Goal: Find specific page/section: Find specific page/section

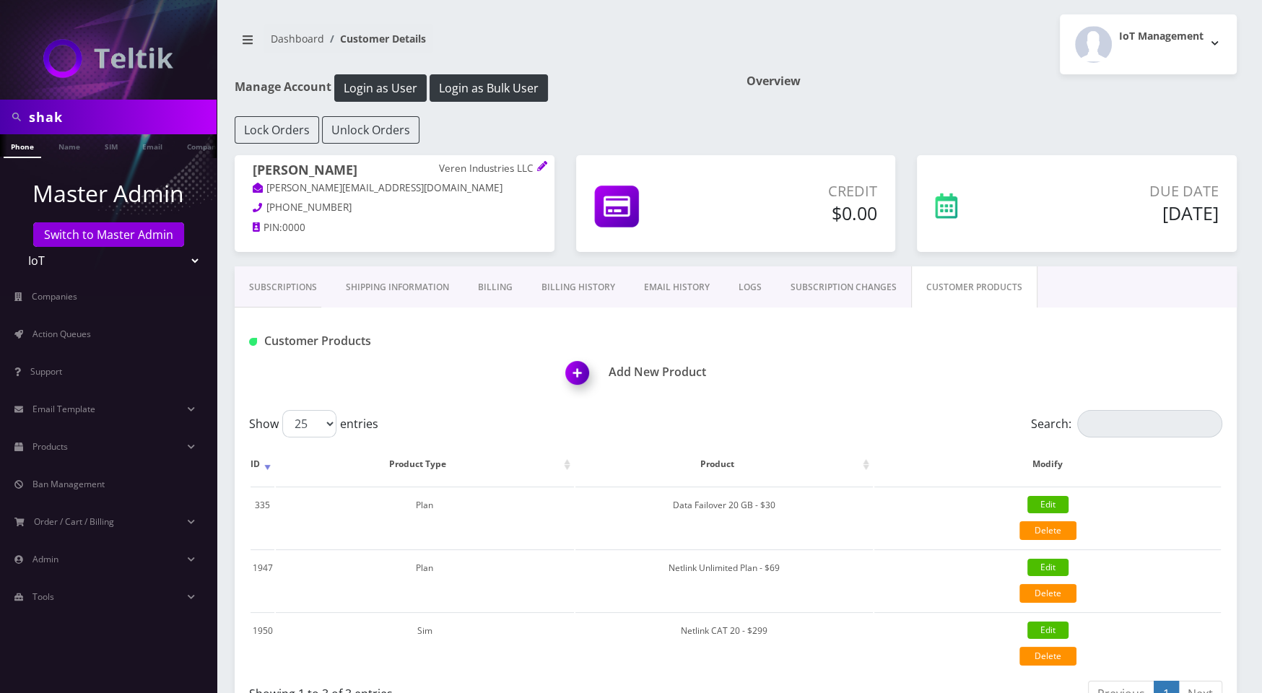
click at [123, 116] on input "shak" at bounding box center [121, 116] width 184 height 27
paste input "89148000011798237234"
type input "89148000011798237234"
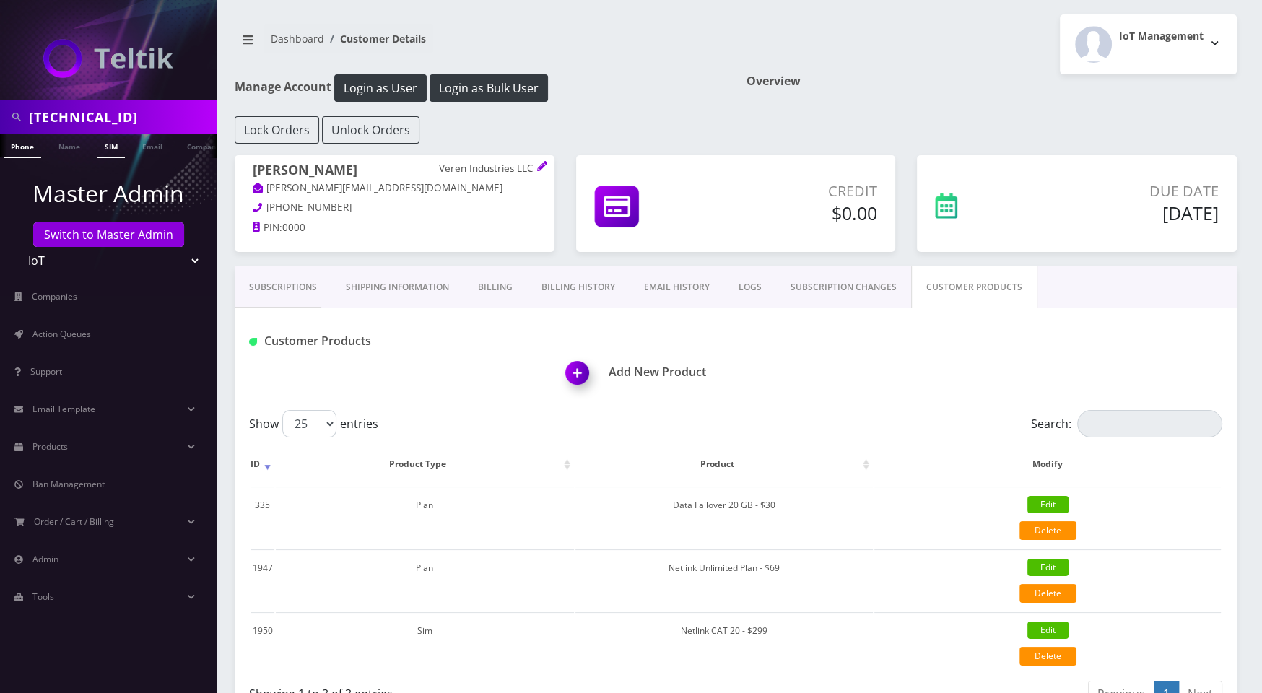
click at [119, 151] on link "SIM" at bounding box center [110, 146] width 27 height 24
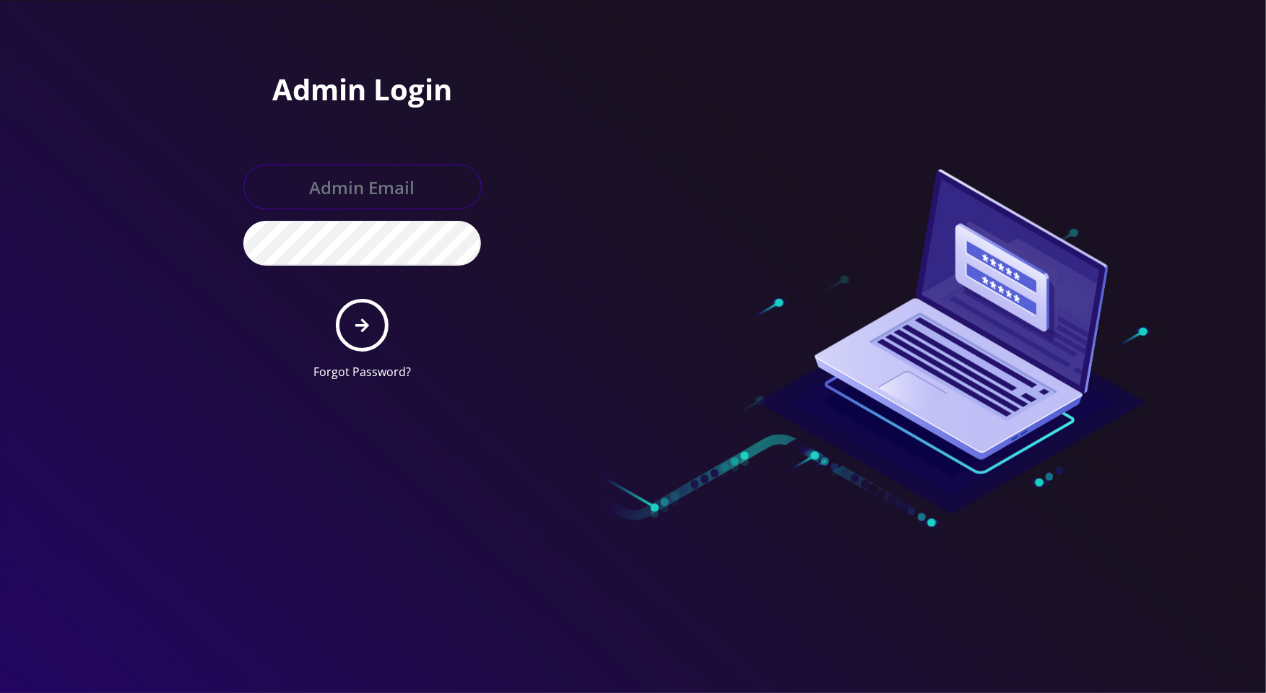
type input "[PERSON_NAME][EMAIL_ADDRESS][DOMAIN_NAME]"
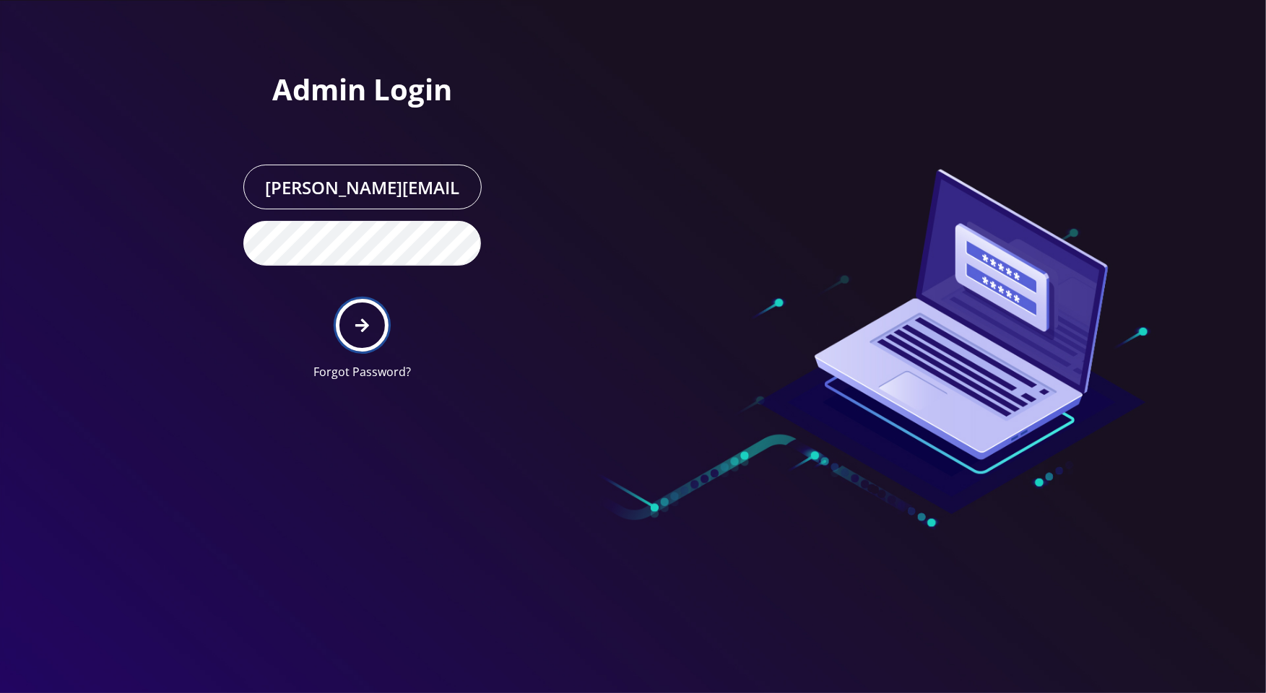
click at [349, 320] on button "submit" at bounding box center [362, 325] width 53 height 53
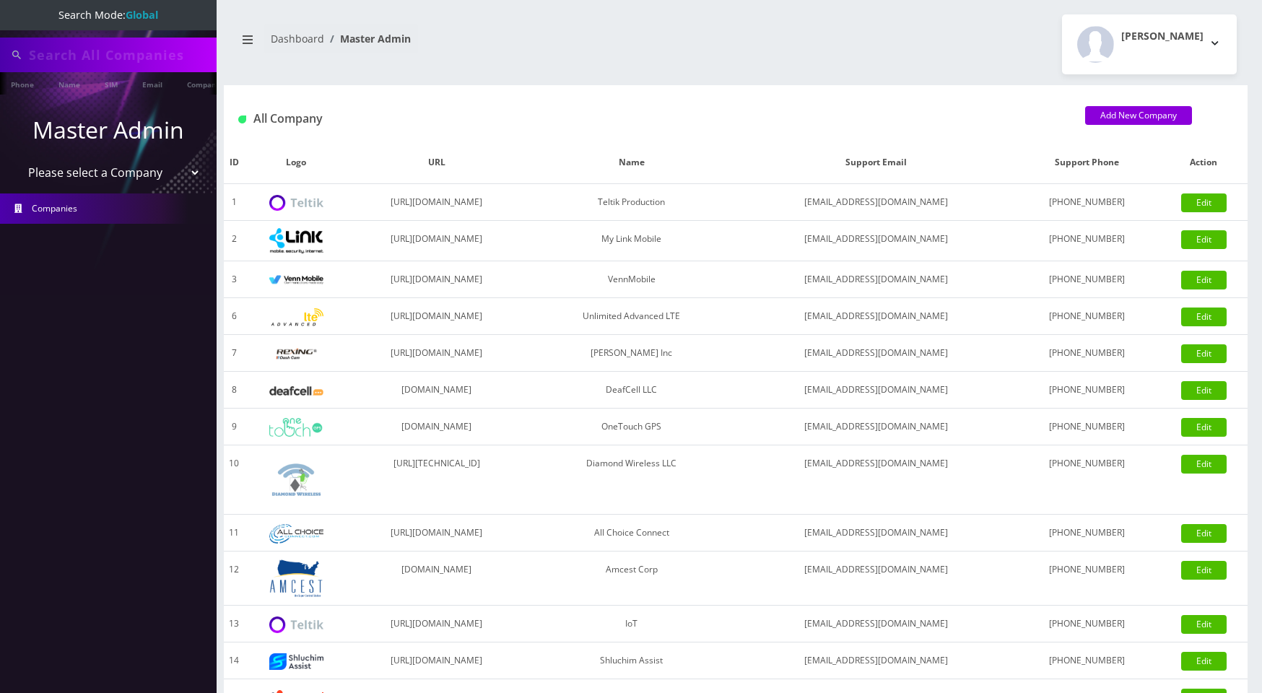
type input "[TECHNICAL_ID]"
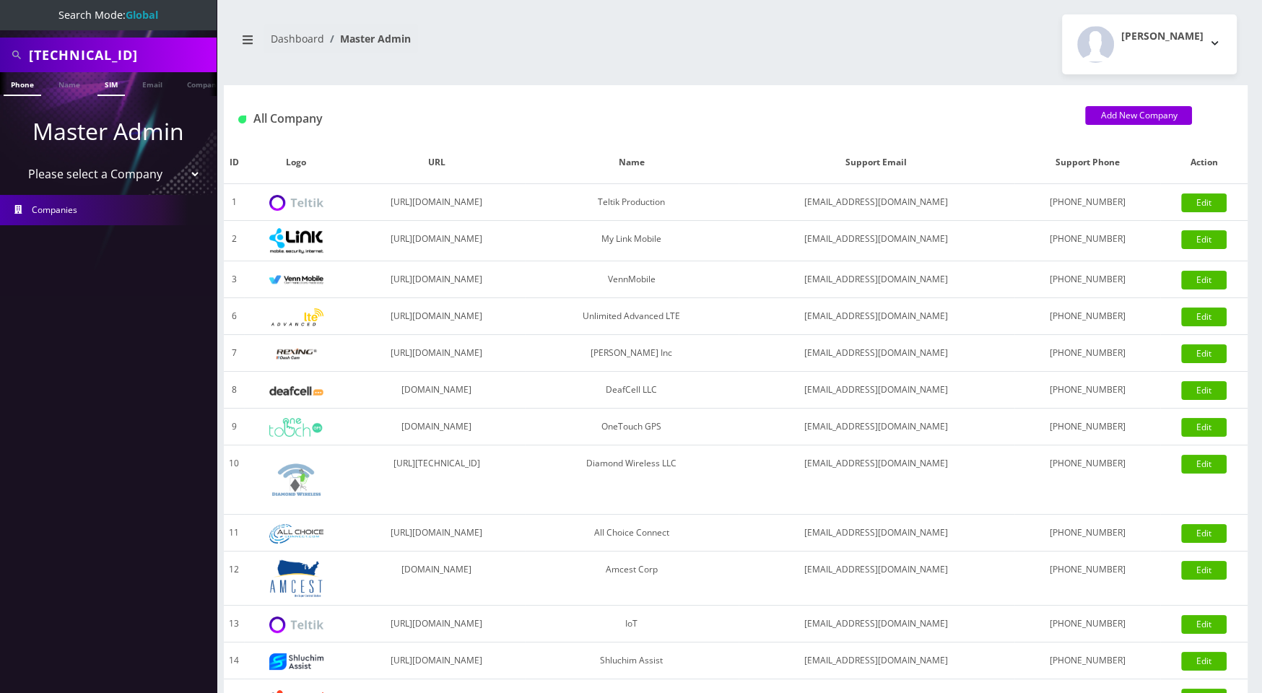
click at [116, 89] on link "SIM" at bounding box center [110, 84] width 27 height 24
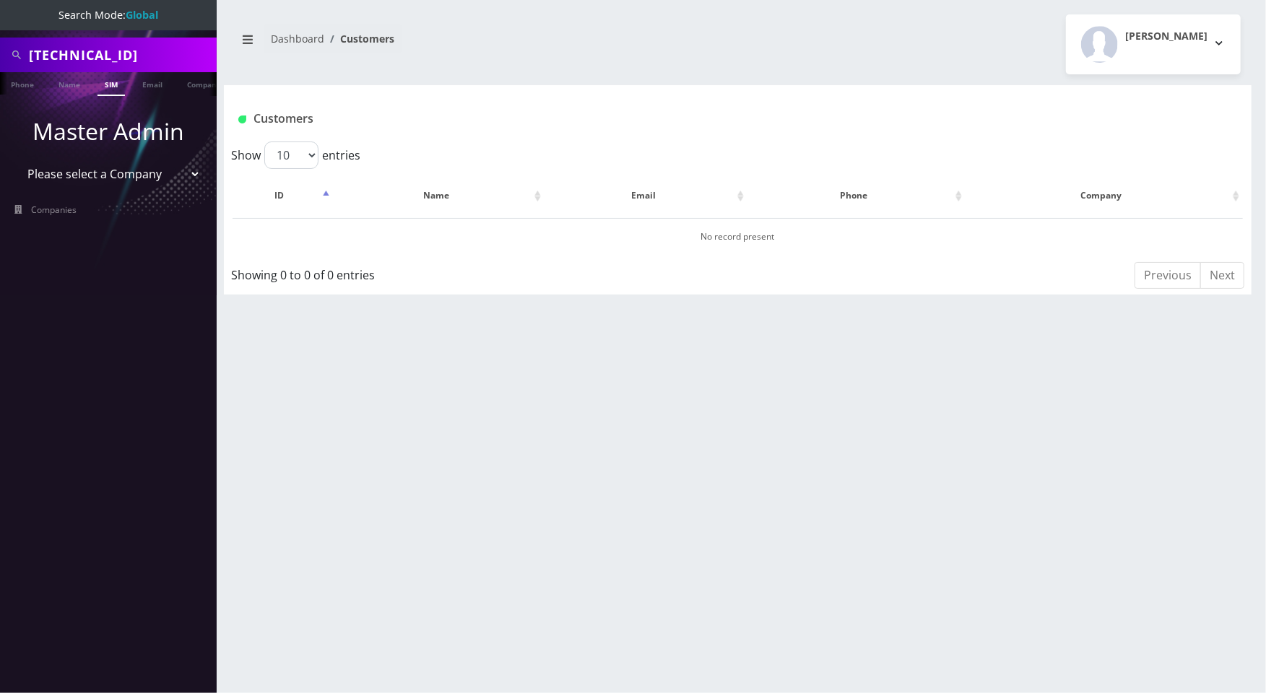
click at [183, 171] on select "Please select a Company Teltik Production My Link Mobile VennMobile Unlimited A…" at bounding box center [109, 173] width 184 height 27
click at [330, 0] on html "Search Mode: Global 89148000011798237234 Phone Name SIM Email Company Customer …" at bounding box center [633, 346] width 1266 height 693
click at [78, 91] on link "Name" at bounding box center [69, 84] width 36 height 24
click at [38, 91] on link "Phone" at bounding box center [23, 84] width 38 height 24
click at [159, 88] on link "Email" at bounding box center [152, 84] width 35 height 24
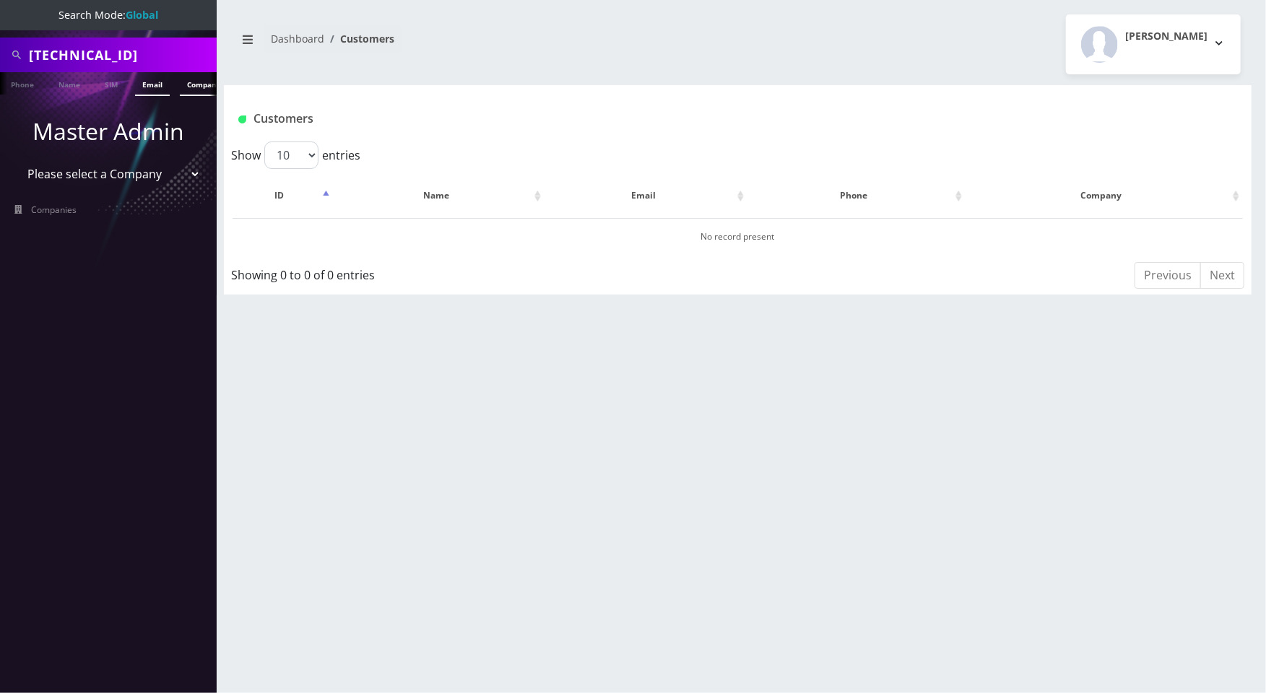
click at [184, 88] on link "Company" at bounding box center [204, 84] width 48 height 24
click at [124, 94] on link "SIM" at bounding box center [110, 84] width 27 height 24
click at [90, 92] on li "Name" at bounding box center [69, 83] width 43 height 22
click at [78, 93] on link "Name" at bounding box center [69, 84] width 36 height 24
